Goal: Task Accomplishment & Management: Use online tool/utility

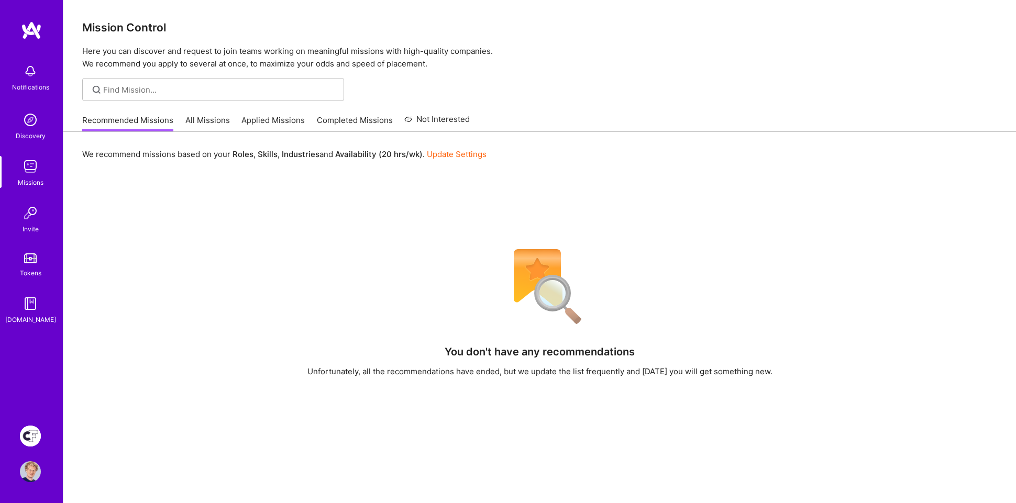
click at [24, 438] on img at bounding box center [30, 436] width 21 height 21
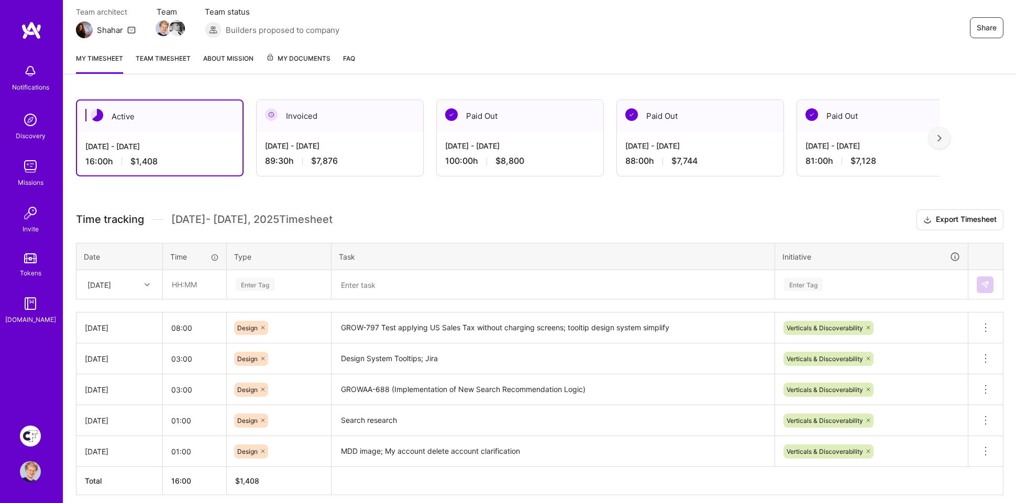
scroll to position [116, 0]
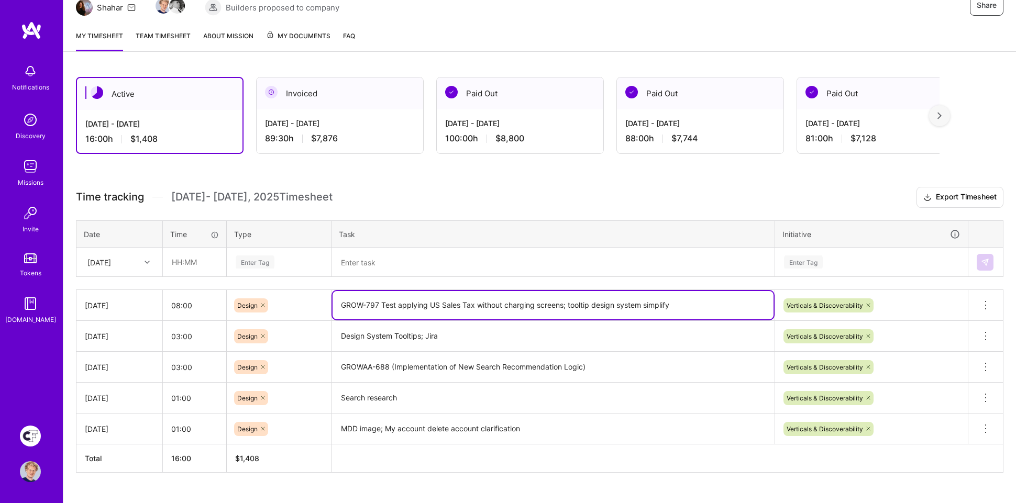
click at [459, 306] on textarea "GROW-797 Test applying US Sales Tax without charging screens; tooltip design sy…" at bounding box center [553, 305] width 441 height 28
click at [436, 261] on textarea at bounding box center [553, 262] width 441 height 27
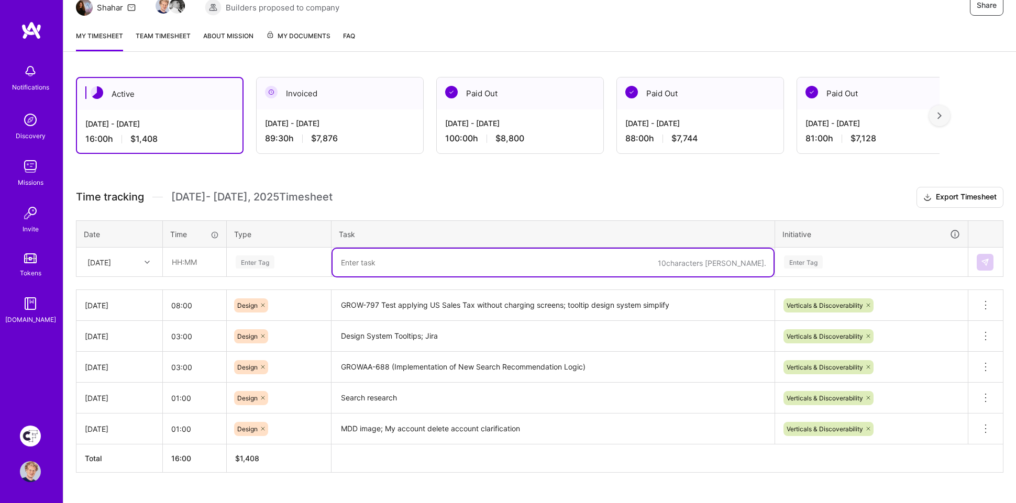
paste textarea "GROW-797 Test applying US Sales Tax without charging screens; tooltip design sy…"
drag, startPoint x: 686, startPoint y: 261, endPoint x: 591, endPoint y: 260, distance: 94.8
click at [591, 260] on textarea "GROW-797 Test applying US Sales Tax without charging screens; tooltip design sy…" at bounding box center [553, 263] width 441 height 28
type textarea "GROW-797 Test applying US Sales Tax without charging screens; tooltip design sy…"
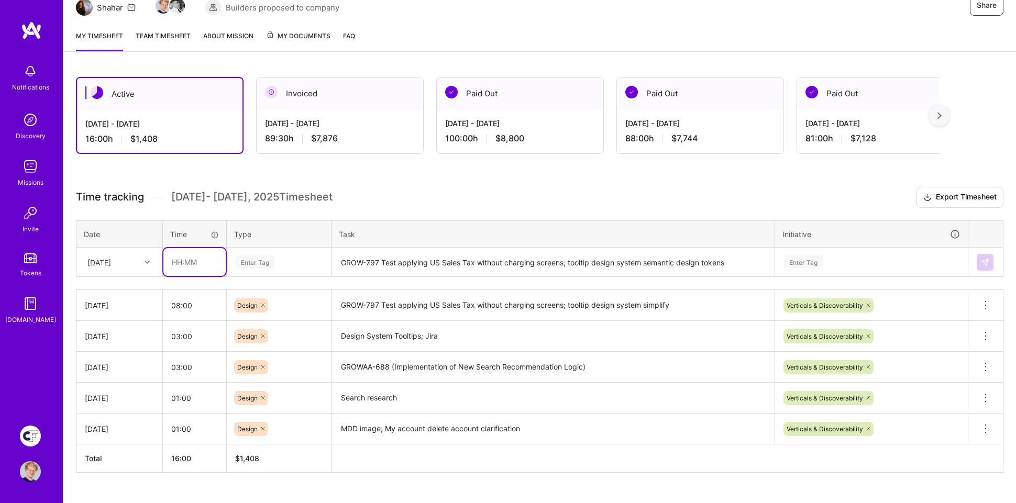
click at [198, 260] on input "text" at bounding box center [194, 262] width 62 height 28
type input "09:00"
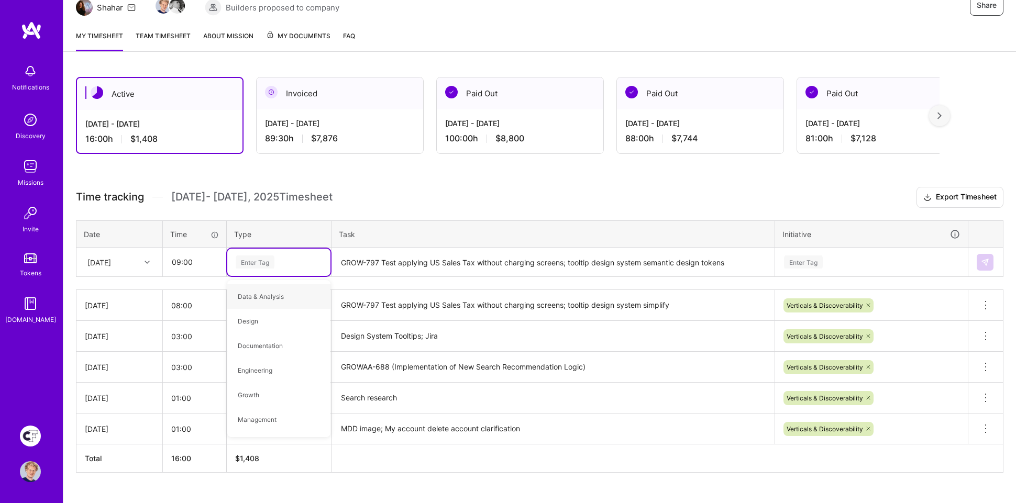
click at [742, 261] on textarea "GROW-797 Test applying US Sales Tax without charging screens; tooltip design sy…" at bounding box center [553, 263] width 441 height 28
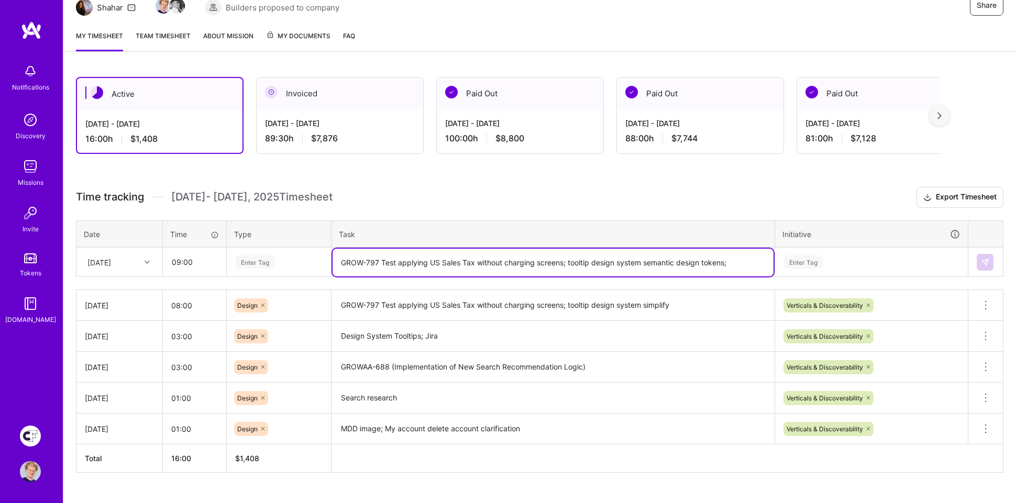
paste textarea "GROWAA-536 (0 Search Results)"
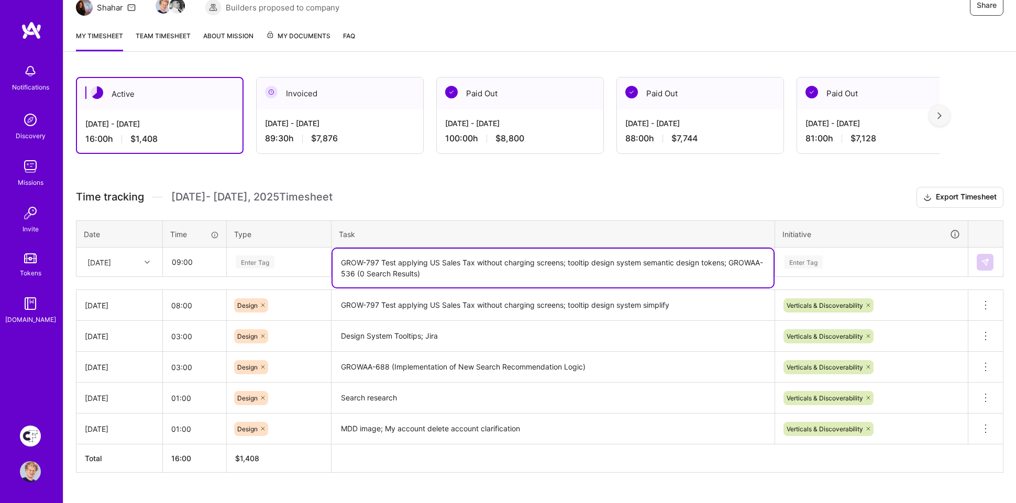
type textarea "GROW-797 Test applying US Sales Tax without charging screens; tooltip design sy…"
click at [262, 263] on div "Enter Tag" at bounding box center [255, 262] width 39 height 16
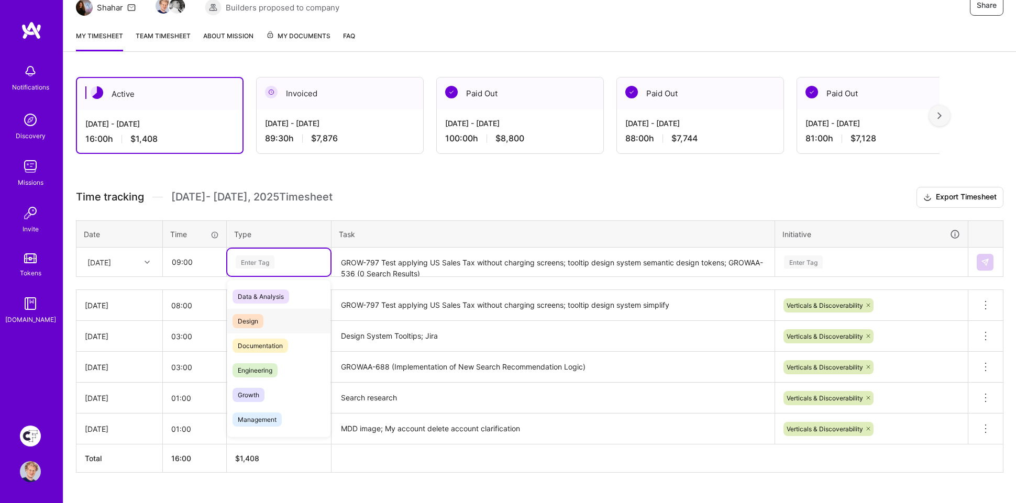
click at [256, 316] on span "Design" at bounding box center [248, 321] width 31 height 14
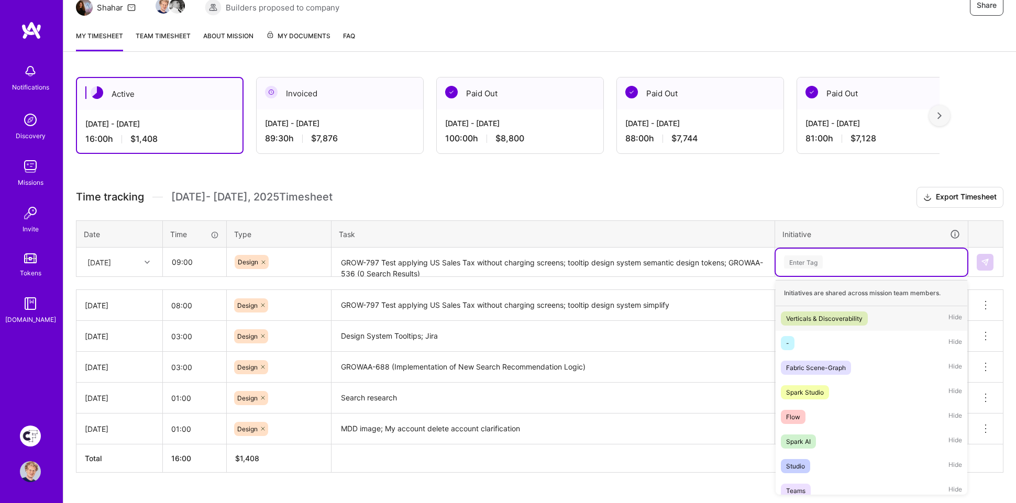
click at [808, 256] on div "Enter Tag" at bounding box center [803, 262] width 39 height 16
click at [818, 313] on div "Verticals & Discoverability" at bounding box center [824, 318] width 76 height 11
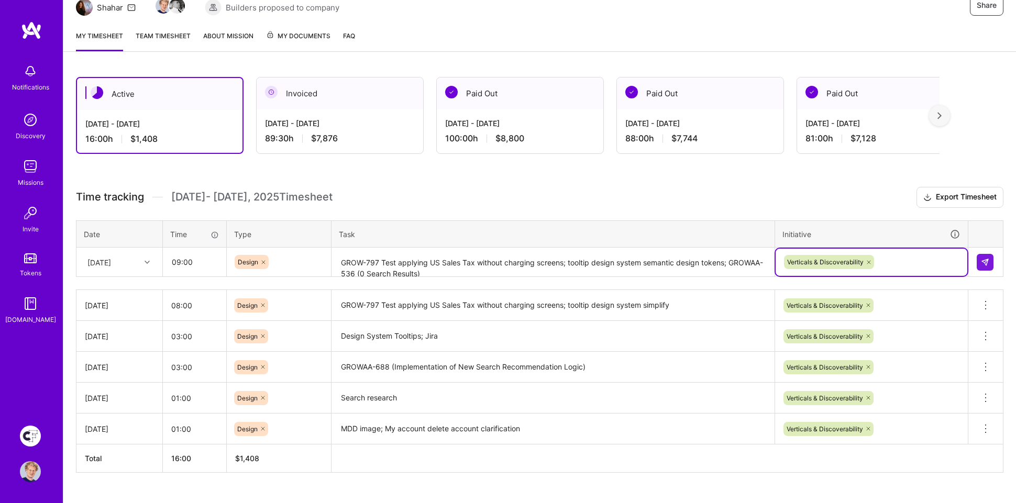
click at [824, 194] on h3 "Time tracking [DATE] - [DATE] Timesheet Export Timesheet" at bounding box center [540, 197] width 928 height 21
click at [198, 255] on input "09:00" at bounding box center [194, 262] width 62 height 28
type input "09:30"
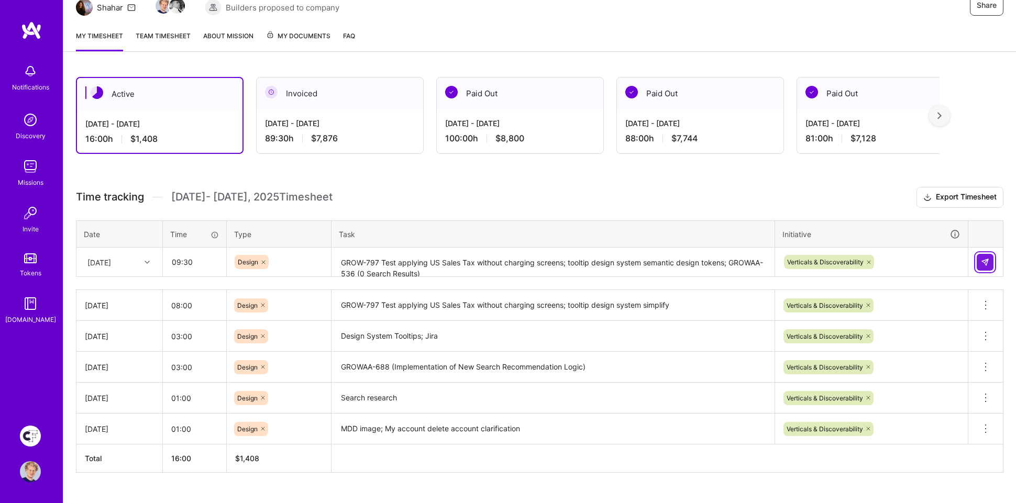
click at [985, 258] on img at bounding box center [985, 262] width 8 height 8
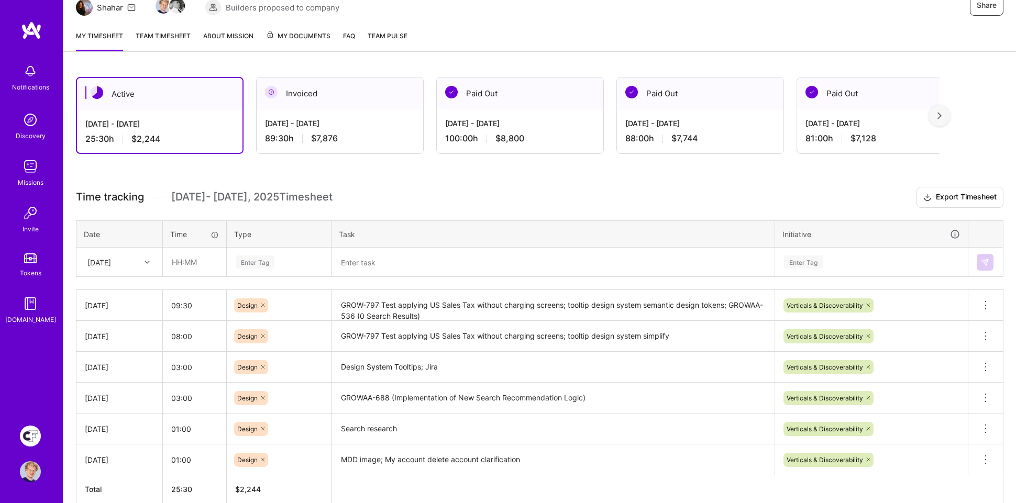
click at [455, 172] on div "Active [DATE] - [DATE] 25:30 h $2,244 Invoiced [DATE] - [DATE] 89:30 h $7,876 P…" at bounding box center [539, 309] width 953 height 491
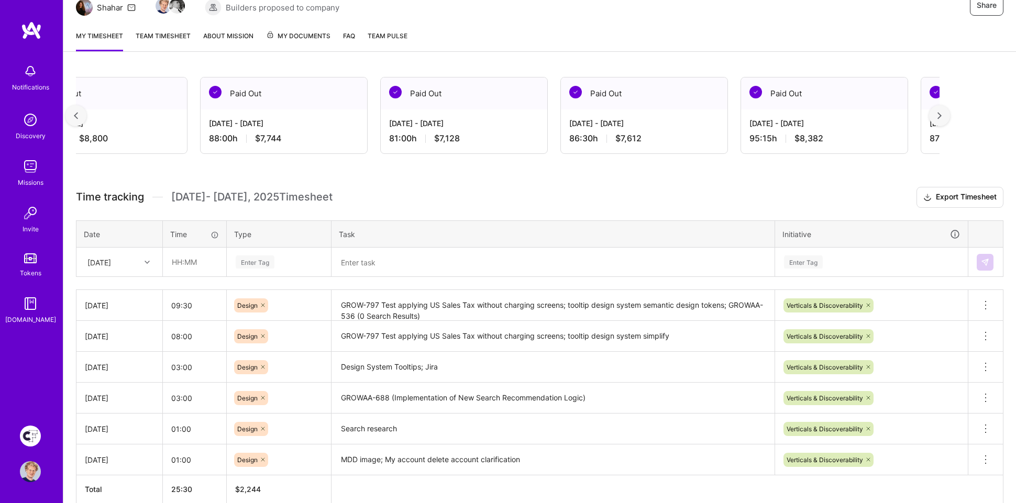
scroll to position [0, 0]
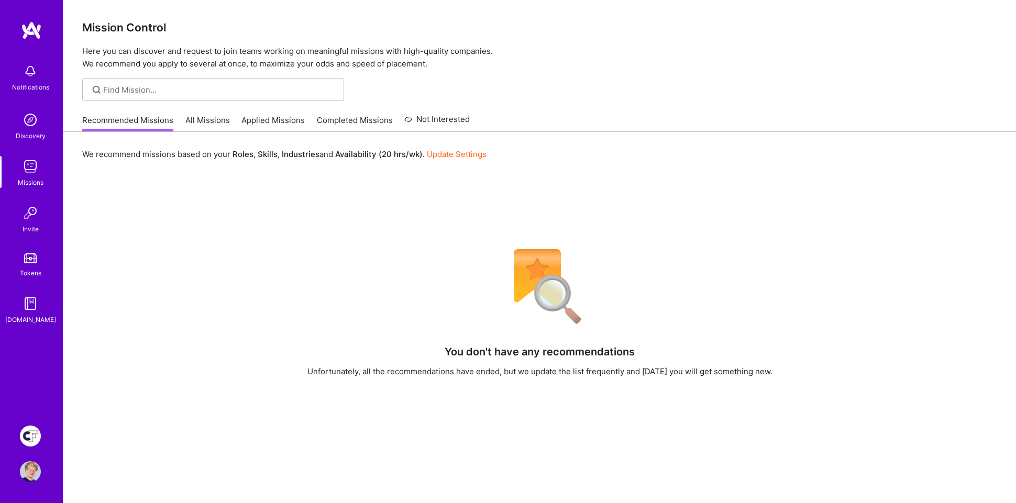
click at [35, 445] on img at bounding box center [30, 436] width 21 height 21
click at [32, 38] on img at bounding box center [31, 30] width 21 height 19
